Goal: Task Accomplishment & Management: Complete application form

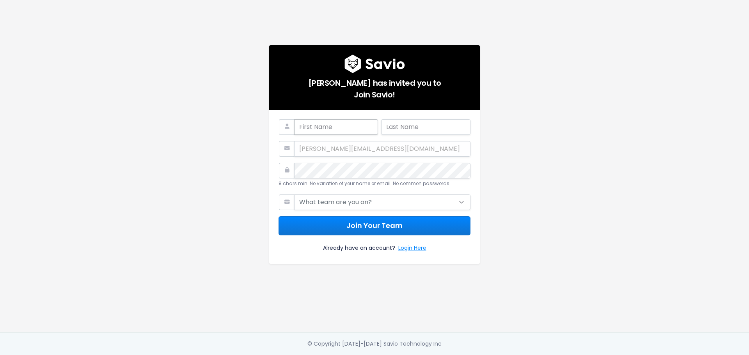
click at [320, 126] on input "text" at bounding box center [336, 127] width 84 height 16
type input "[PERSON_NAME]"
click at [434, 124] on input "text" at bounding box center [425, 127] width 89 height 16
type input "Stasiv"
click at [364, 144] on div "[PERSON_NAME][EMAIL_ADDRESS][DOMAIN_NAME]" at bounding box center [374, 149] width 192 height 16
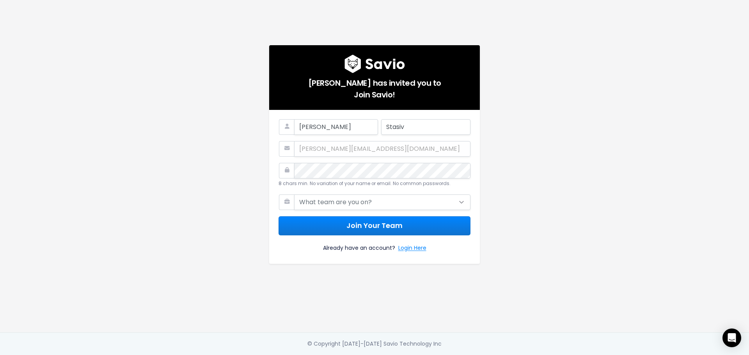
click at [541, 190] on div "[PERSON_NAME] has invited you to Join Savio! [PERSON_NAME] [PERSON_NAME][EMAIL_…" at bounding box center [374, 166] width 445 height 333
click at [422, 202] on select "What team are you on? Support Product Sales Customer Success Marketing Other" at bounding box center [382, 203] width 176 height 16
select select "CUSTOMER_SUCCESS"
click at [294, 195] on select "What team are you on? Support Product Sales Customer Success Marketing Other" at bounding box center [382, 203] width 176 height 16
click at [381, 229] on button "Join Your Team" at bounding box center [374, 225] width 192 height 19
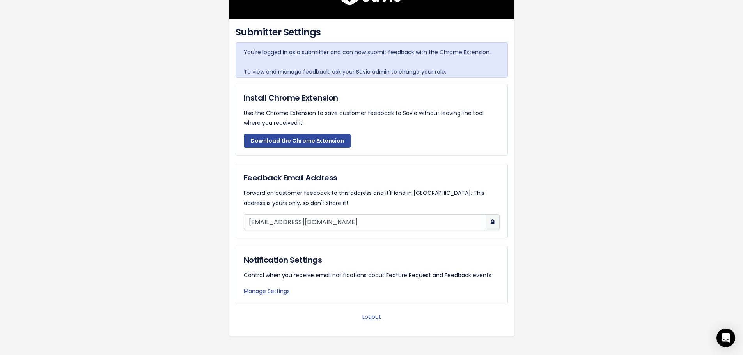
scroll to position [79, 0]
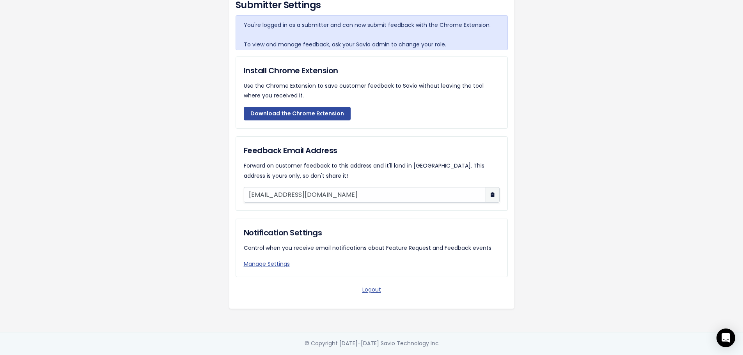
click at [589, 50] on div "Submitter Settings You're logged in as a submitter and can now submit feedback …" at bounding box center [371, 129] width 445 height 405
